Goal: Find specific fact: Find specific fact

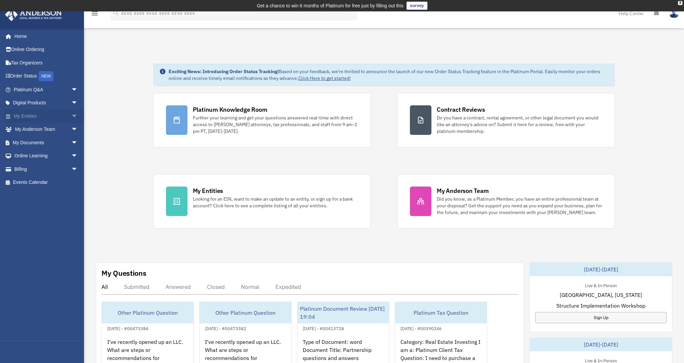
click at [25, 117] on link "My Entities arrow_drop_down" at bounding box center [46, 115] width 83 height 13
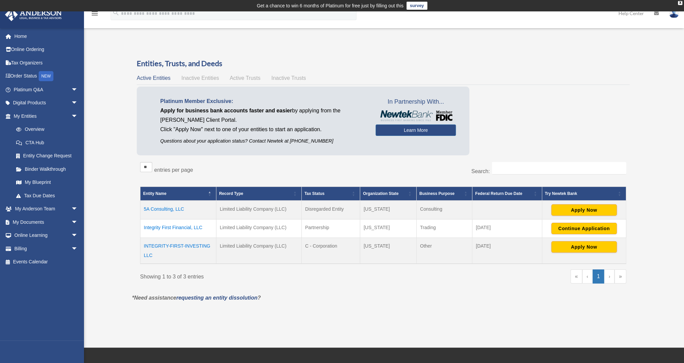
click at [172, 226] on td "Integrity First Financial, LLC" at bounding box center [178, 229] width 76 height 18
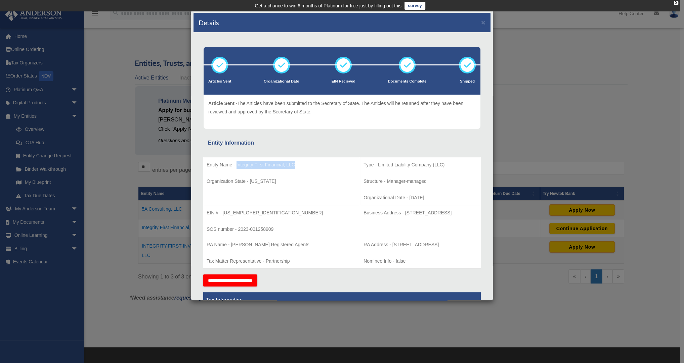
drag, startPoint x: 236, startPoint y: 165, endPoint x: 292, endPoint y: 166, distance: 56.1
click at [294, 165] on p "Entity Name - Integrity First Financial, LLC" at bounding box center [282, 165] width 150 height 8
copy p "Integrity First Financial, LLC"
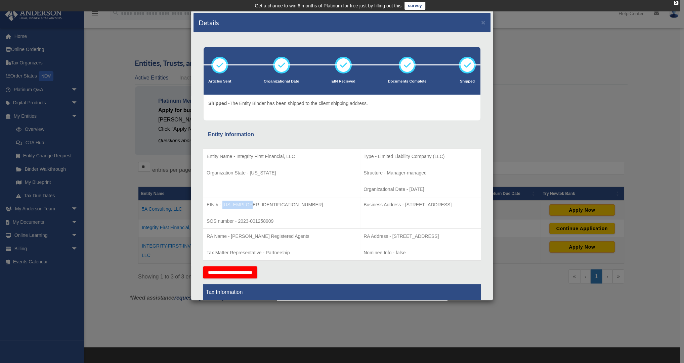
drag, startPoint x: 249, startPoint y: 205, endPoint x: 222, endPoint y: 207, distance: 27.3
click at [222, 207] on p "EIN # - 92-3687990" at bounding box center [282, 205] width 150 height 8
copy p "92-3687990"
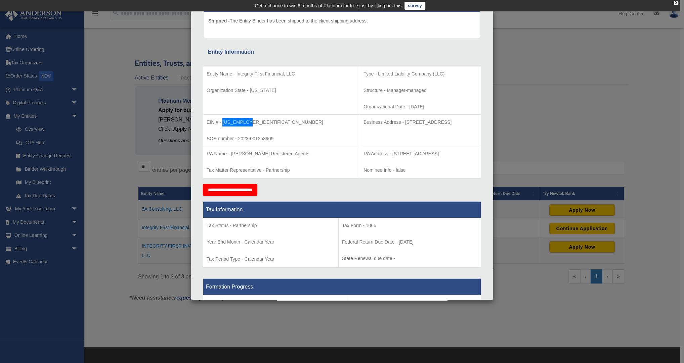
scroll to position [81, 0]
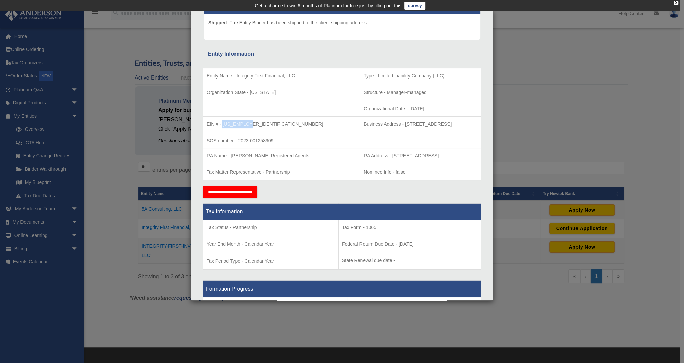
drag, startPoint x: 355, startPoint y: 121, endPoint x: 390, endPoint y: 128, distance: 35.8
click at [390, 128] on td "Business Address - 1718 Capitol Ave., Cheyenne, Wy 82001" at bounding box center [420, 133] width 121 height 32
copy p "1718 Capitol Ave."
click at [125, 33] on div "Details × Articles Sent Organizational Date" at bounding box center [342, 181] width 684 height 363
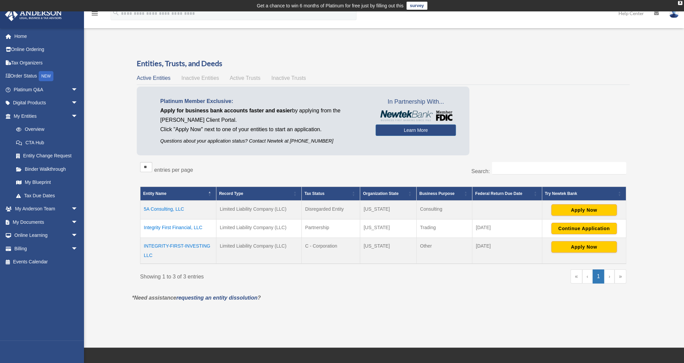
click at [183, 227] on td "Integrity First Financial, LLC" at bounding box center [178, 229] width 76 height 18
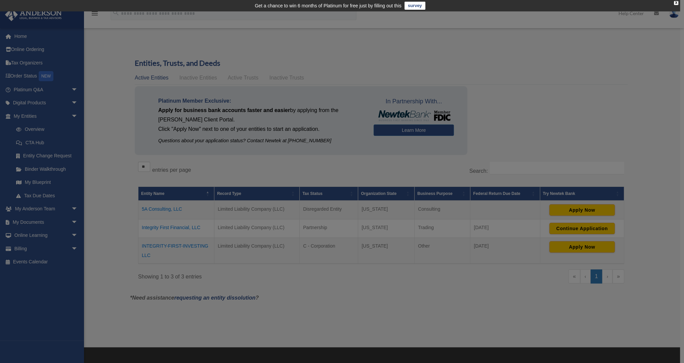
scroll to position [0, 0]
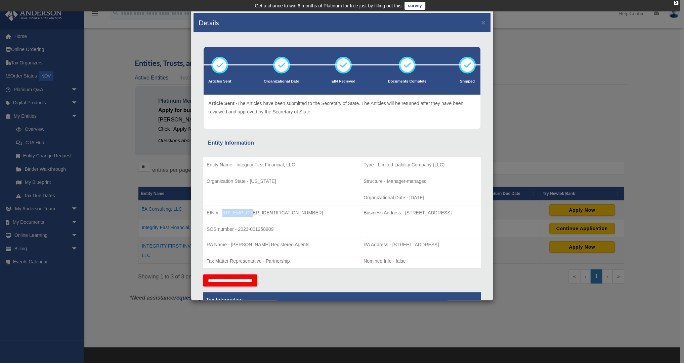
drag, startPoint x: 250, startPoint y: 213, endPoint x: 223, endPoint y: 214, distance: 27.6
click at [223, 214] on p "EIN # - 92-3687990" at bounding box center [282, 213] width 150 height 8
copy p "92-3687990"
drag, startPoint x: 354, startPoint y: 213, endPoint x: 440, endPoint y: 208, distance: 86.5
click at [440, 208] on td "Business Address - 1718 Capitol Ave., Cheyenne, Wy 82001" at bounding box center [420, 222] width 121 height 32
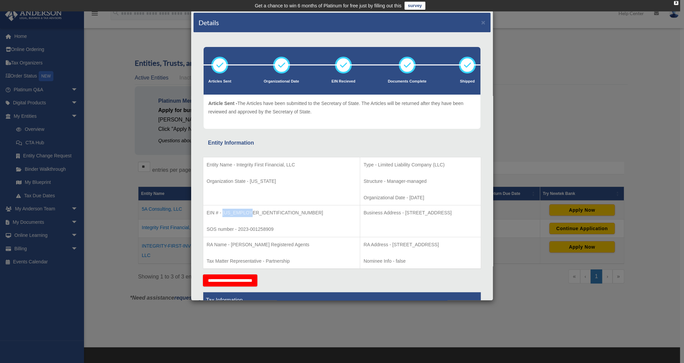
copy p "1718 Capitol Ave., Cheyenne, Wy 82001"
drag, startPoint x: 298, startPoint y: 164, endPoint x: 236, endPoint y: 168, distance: 61.2
click at [236, 168] on p "Entity Name - Integrity First Financial, LLC" at bounding box center [282, 165] width 150 height 8
copy p "Integrity First Financial, LLC"
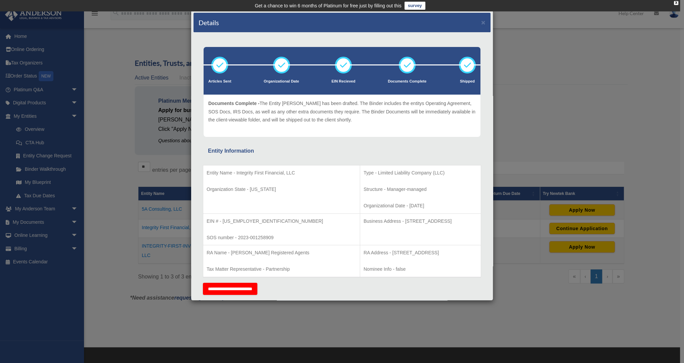
click at [627, 56] on div "Details × Articles Sent Organizational Date" at bounding box center [342, 181] width 684 height 363
